Goal: Navigation & Orientation: Go to known website

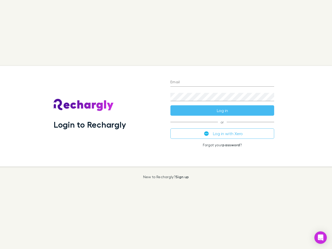
click at [166, 124] on div "Login to Rechargly" at bounding box center [107, 116] width 117 height 100
click at [222, 82] on input "Email" at bounding box center [222, 82] width 104 height 8
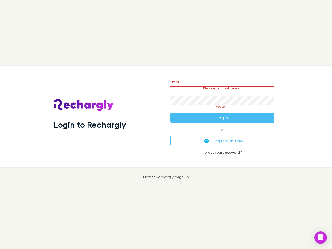
click at [222, 110] on form "Email Please enter a valid email. Password Please fill Log in" at bounding box center [222, 98] width 104 height 49
click at [222, 133] on div "Email Please enter a valid email. Password Please fill Log in or Log in with Xe…" at bounding box center [222, 116] width 112 height 100
click at [320, 237] on icon "Open Intercom Messenger" at bounding box center [320, 237] width 5 height 6
